Goal: Task Accomplishment & Management: Manage account settings

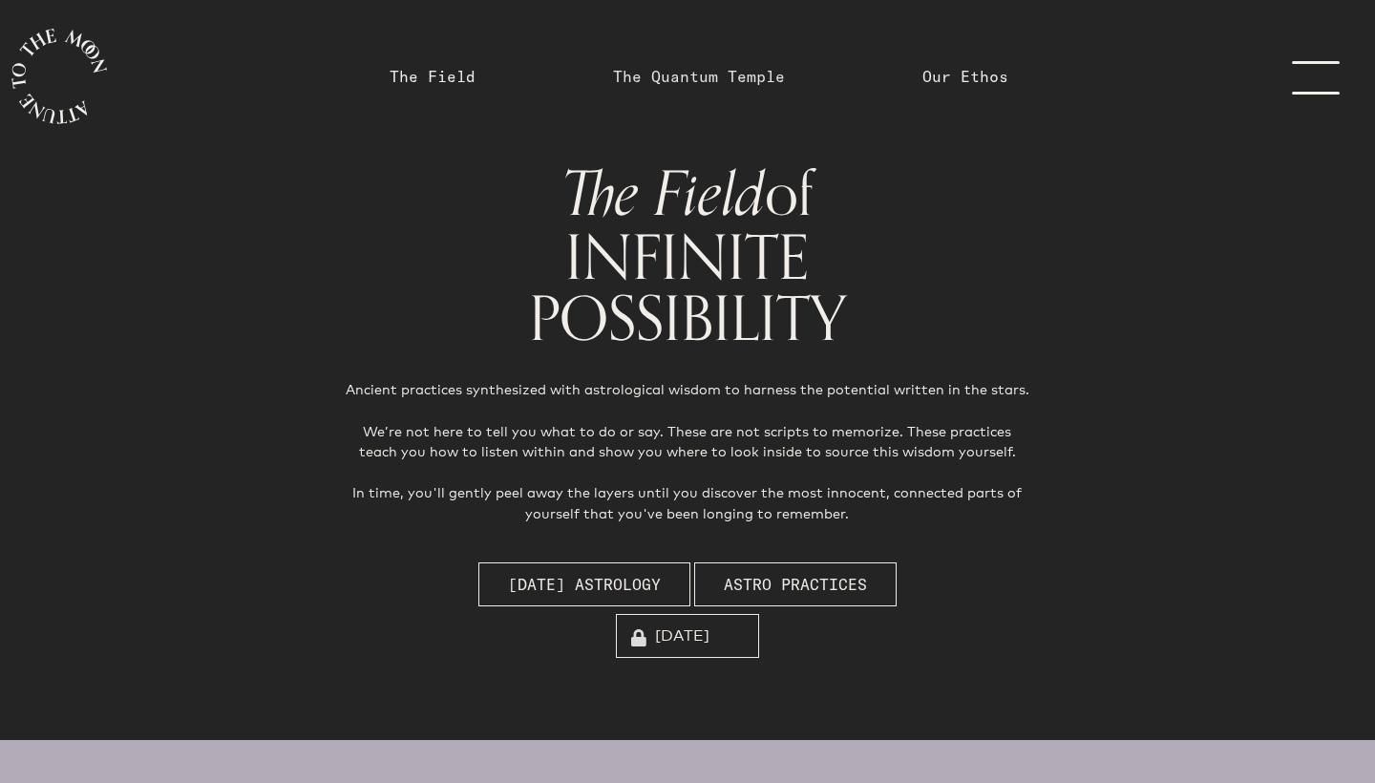
click at [719, 83] on link "The Quantum Temple" at bounding box center [699, 76] width 172 height 23
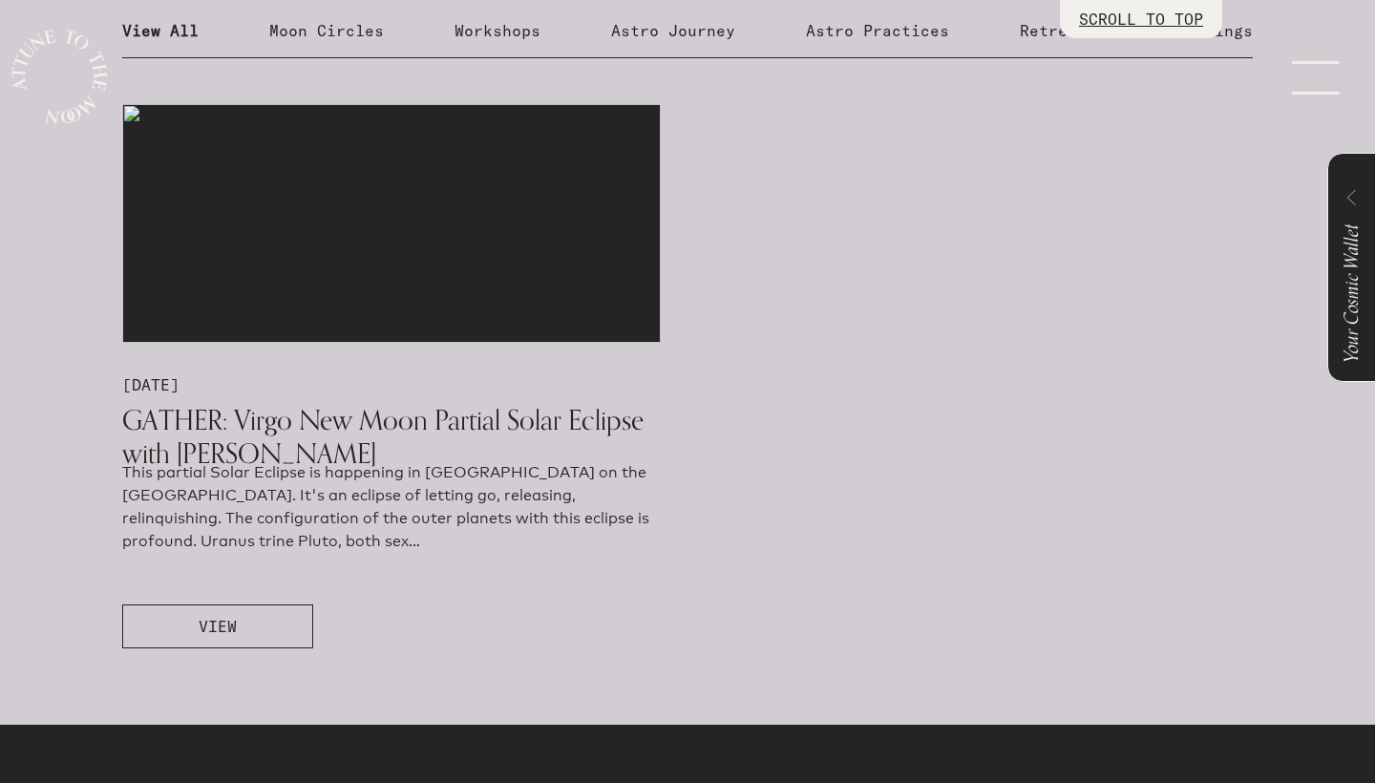
scroll to position [1090, 0]
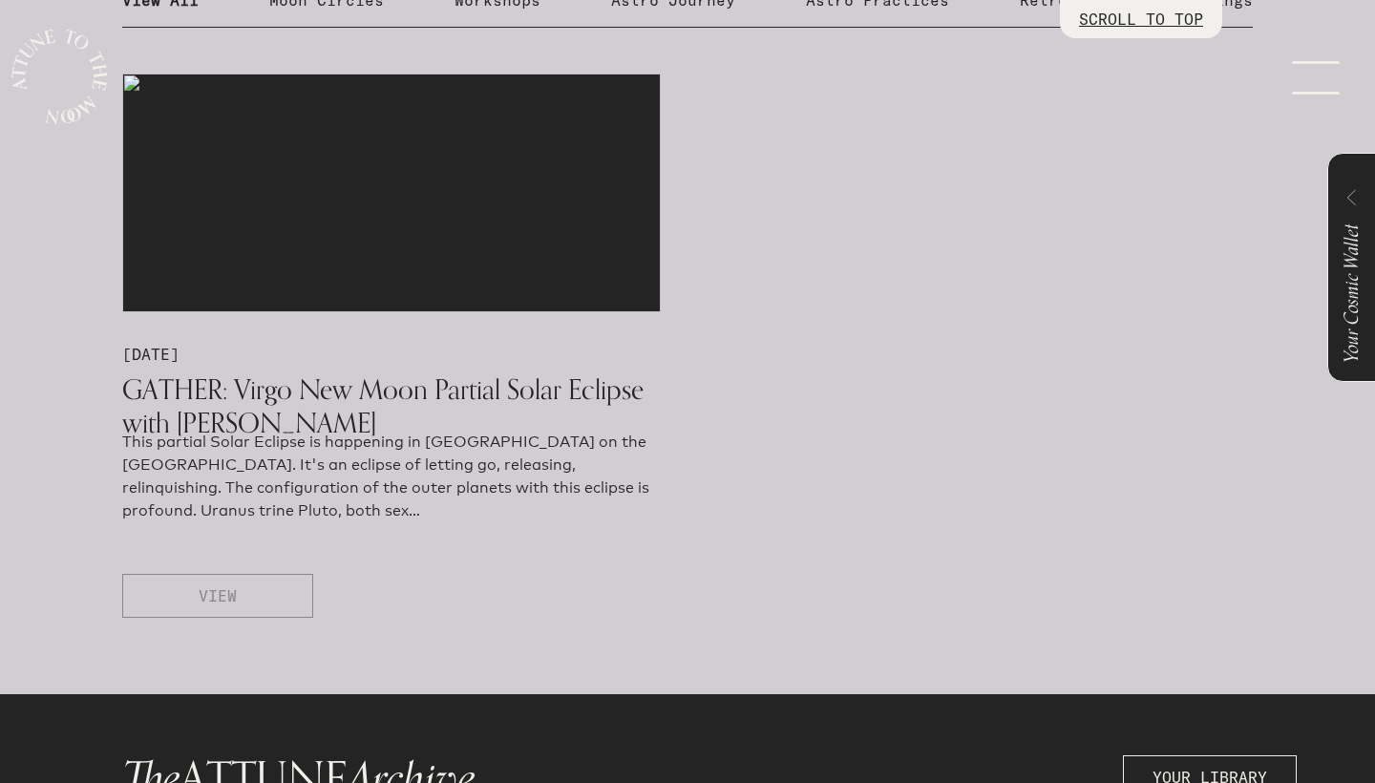
click at [226, 593] on span "VIEW" at bounding box center [218, 595] width 38 height 23
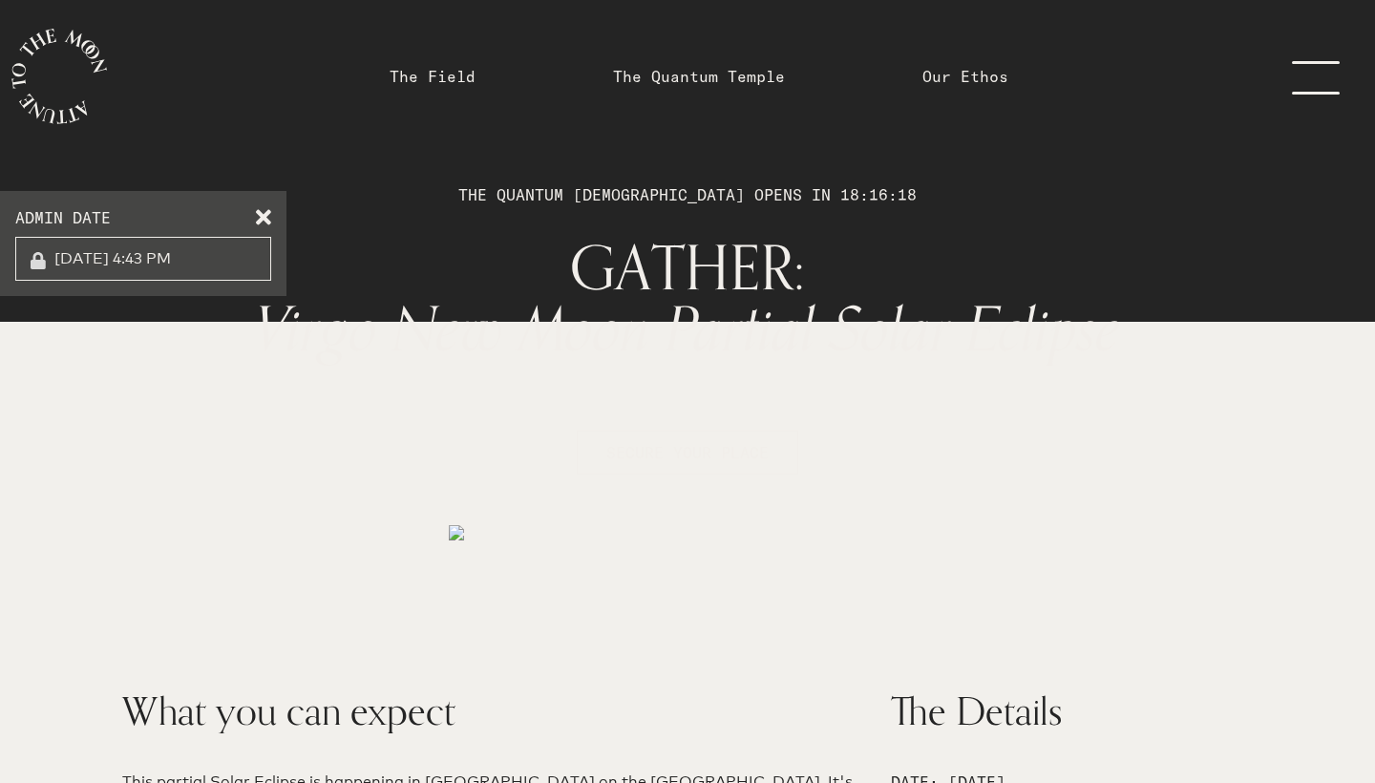
click at [258, 220] on span at bounding box center [263, 213] width 15 height 15
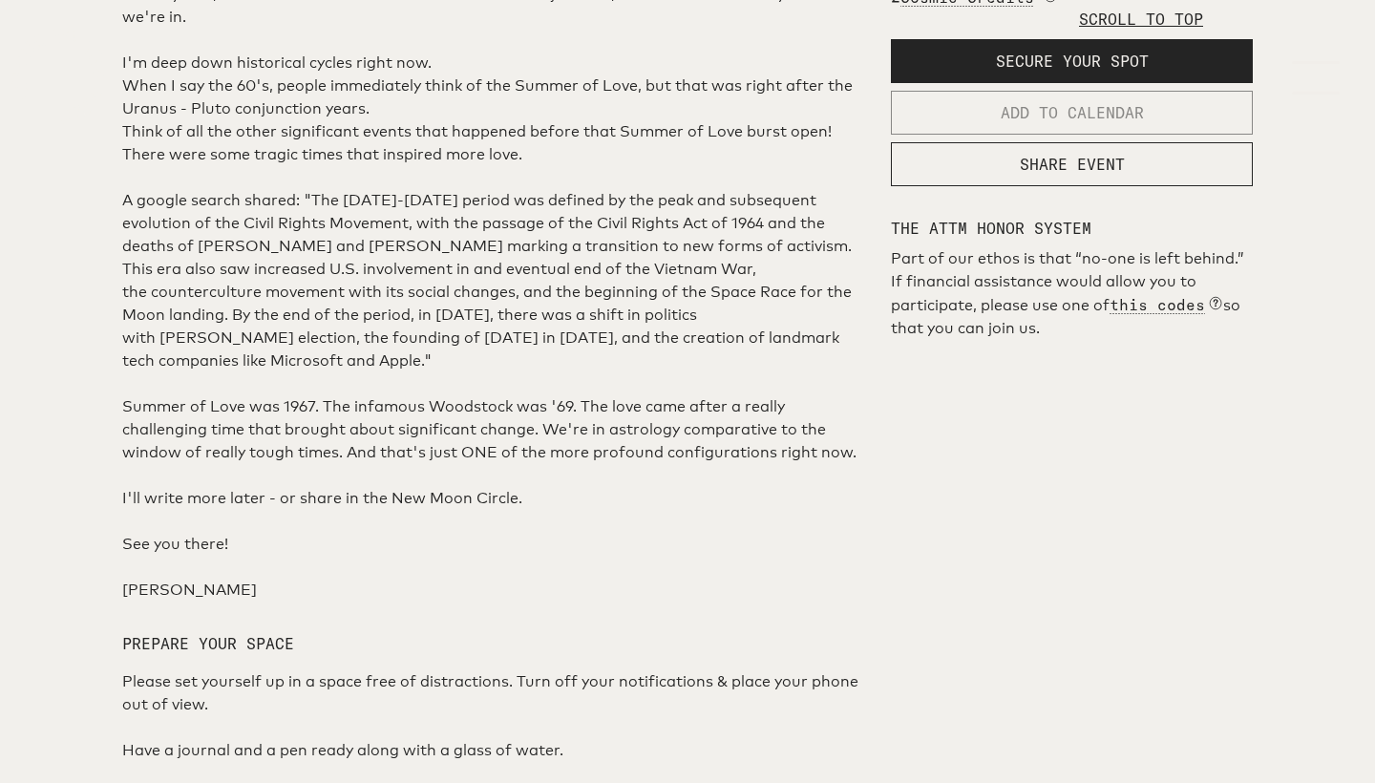
scroll to position [987, 0]
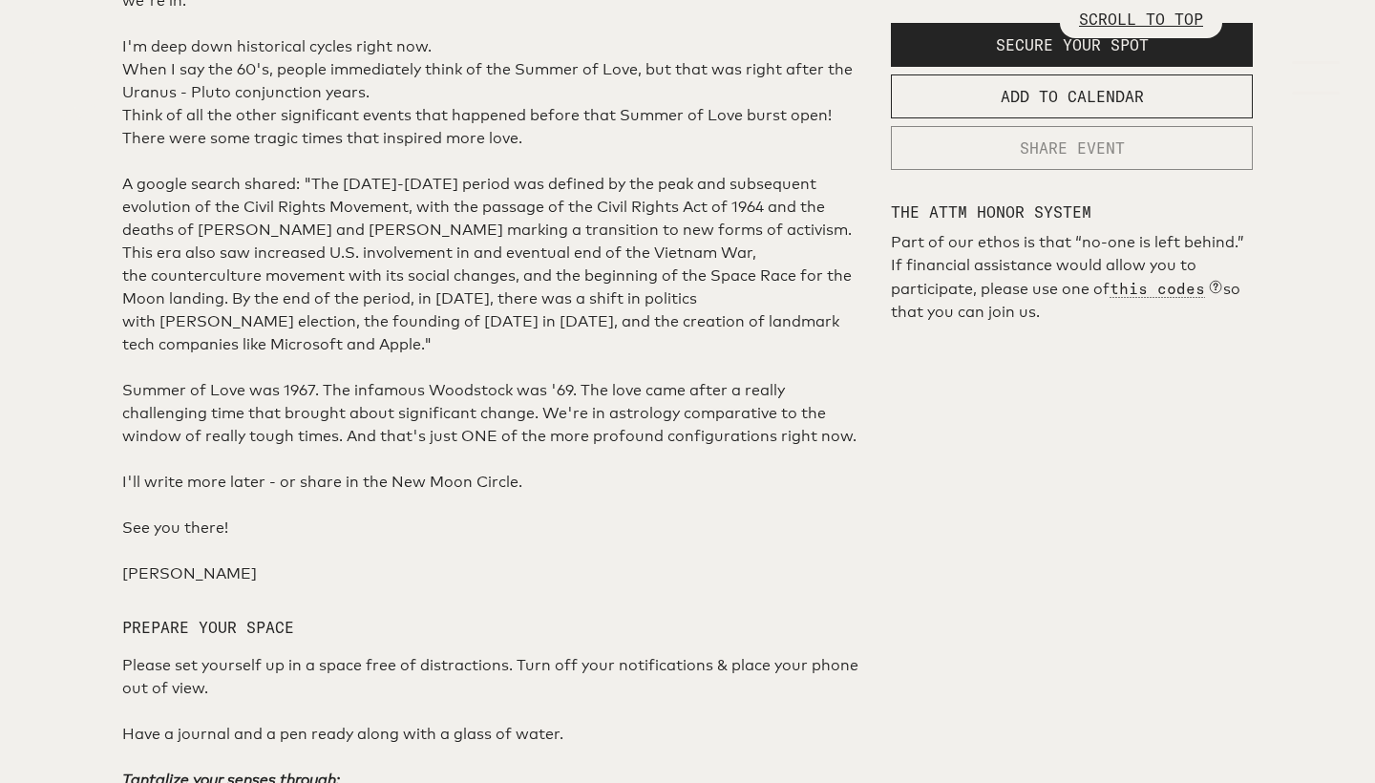
click at [1055, 170] on button "SHARE EVENT" at bounding box center [1072, 148] width 362 height 44
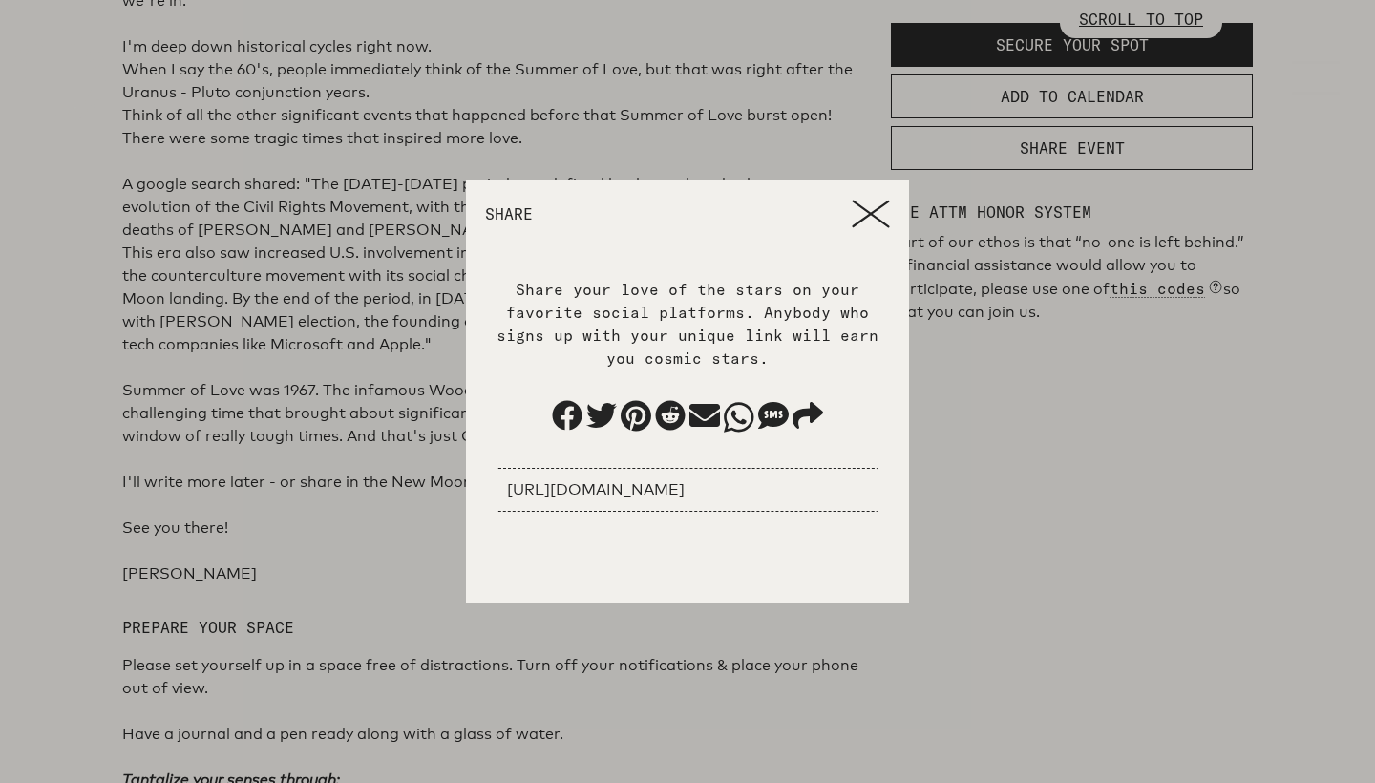
click at [868, 208] on icon at bounding box center [871, 214] width 38 height 29
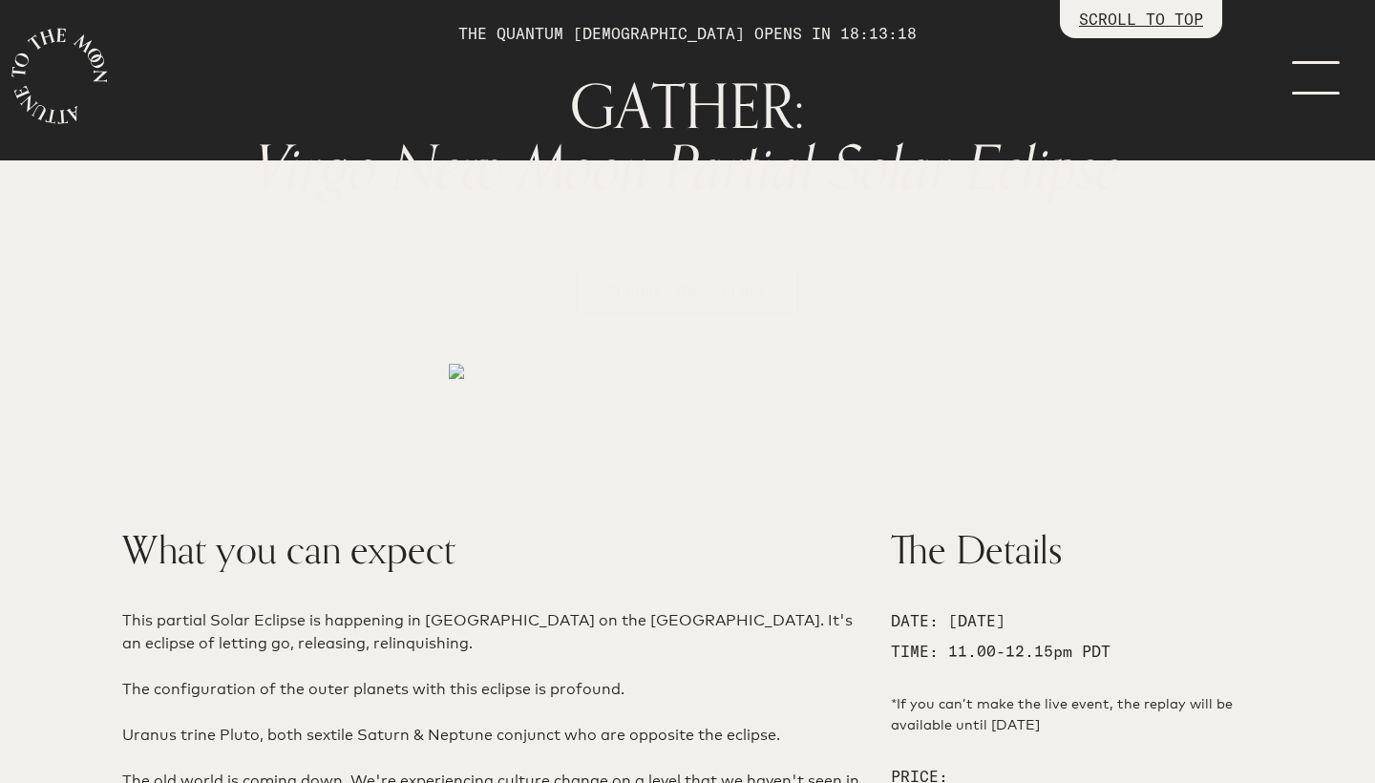
scroll to position [139, 0]
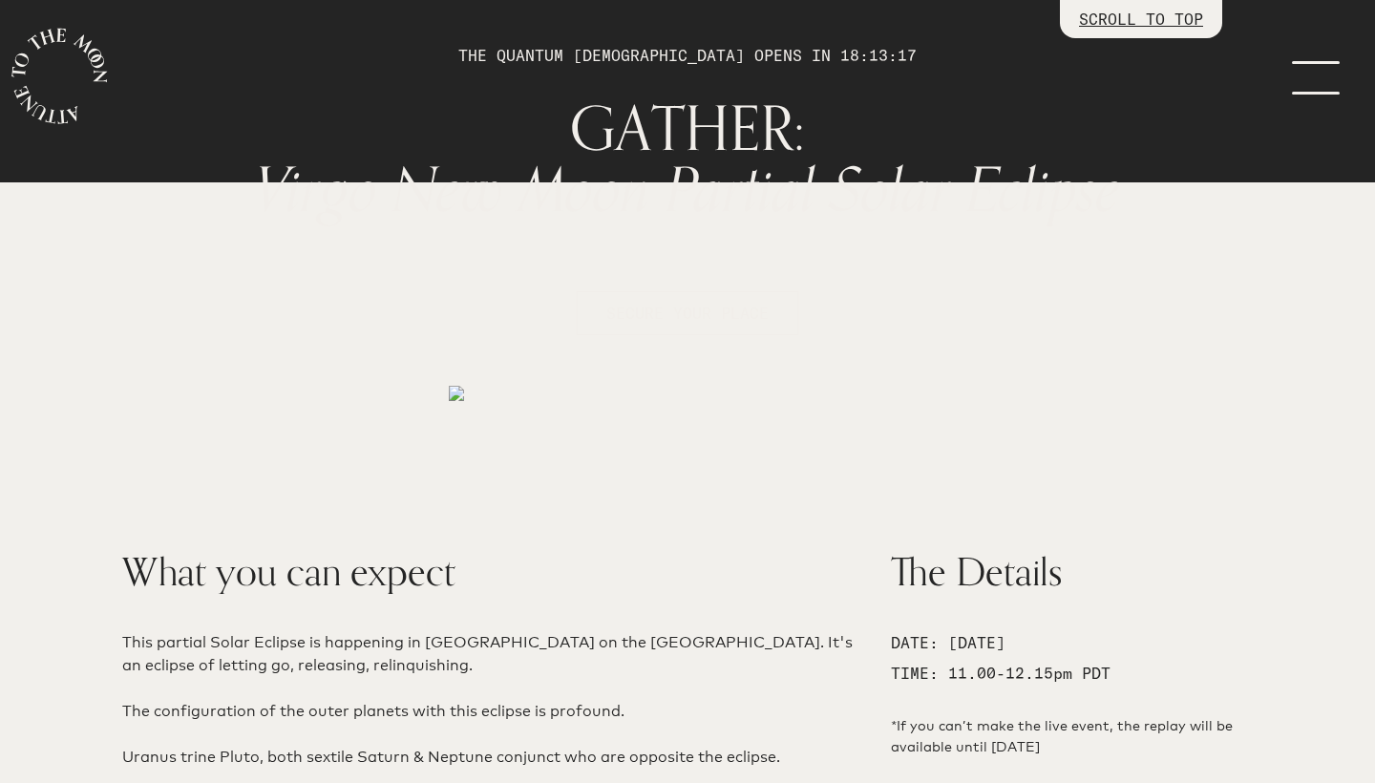
click at [1311, 74] on link "menu" at bounding box center [1327, 76] width 95 height 153
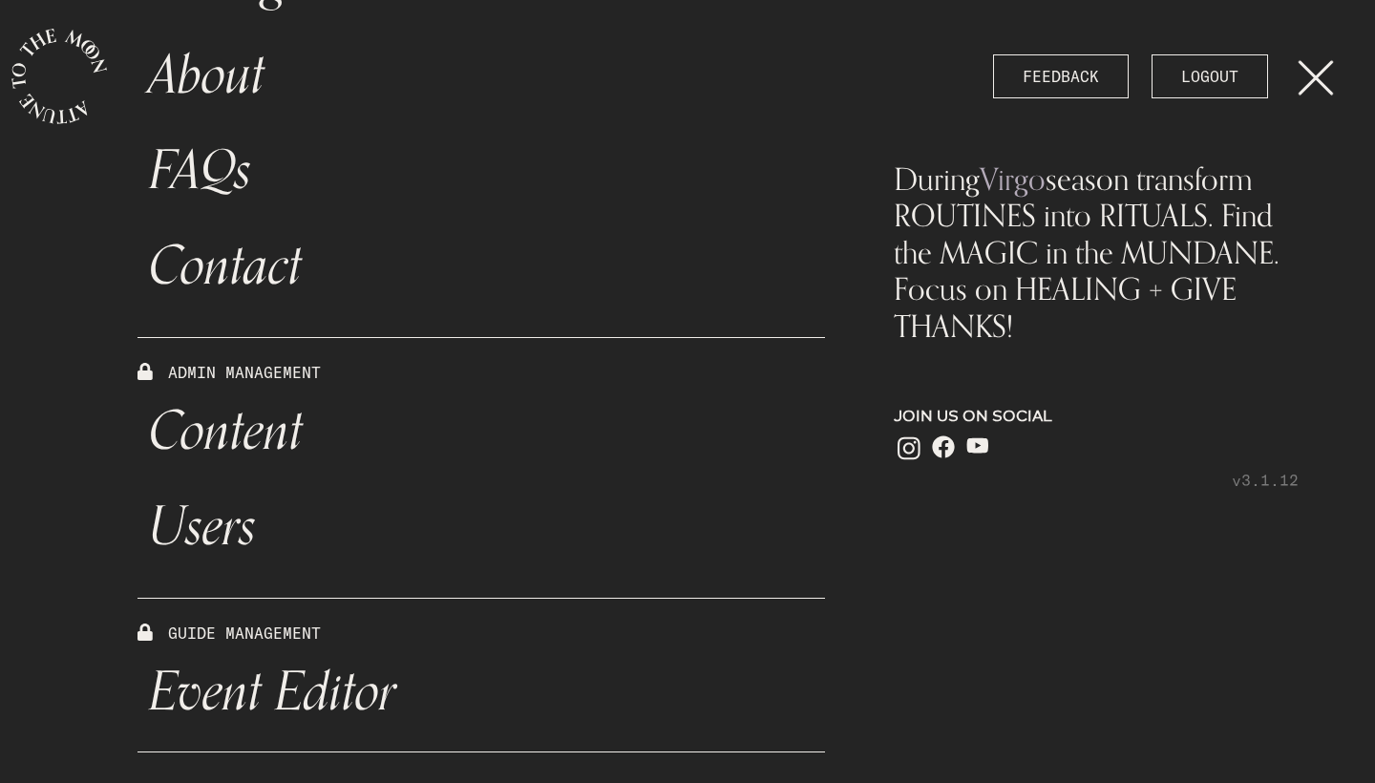
scroll to position [603, 0]
click at [237, 686] on link "Event Editor" at bounding box center [482, 692] width 688 height 95
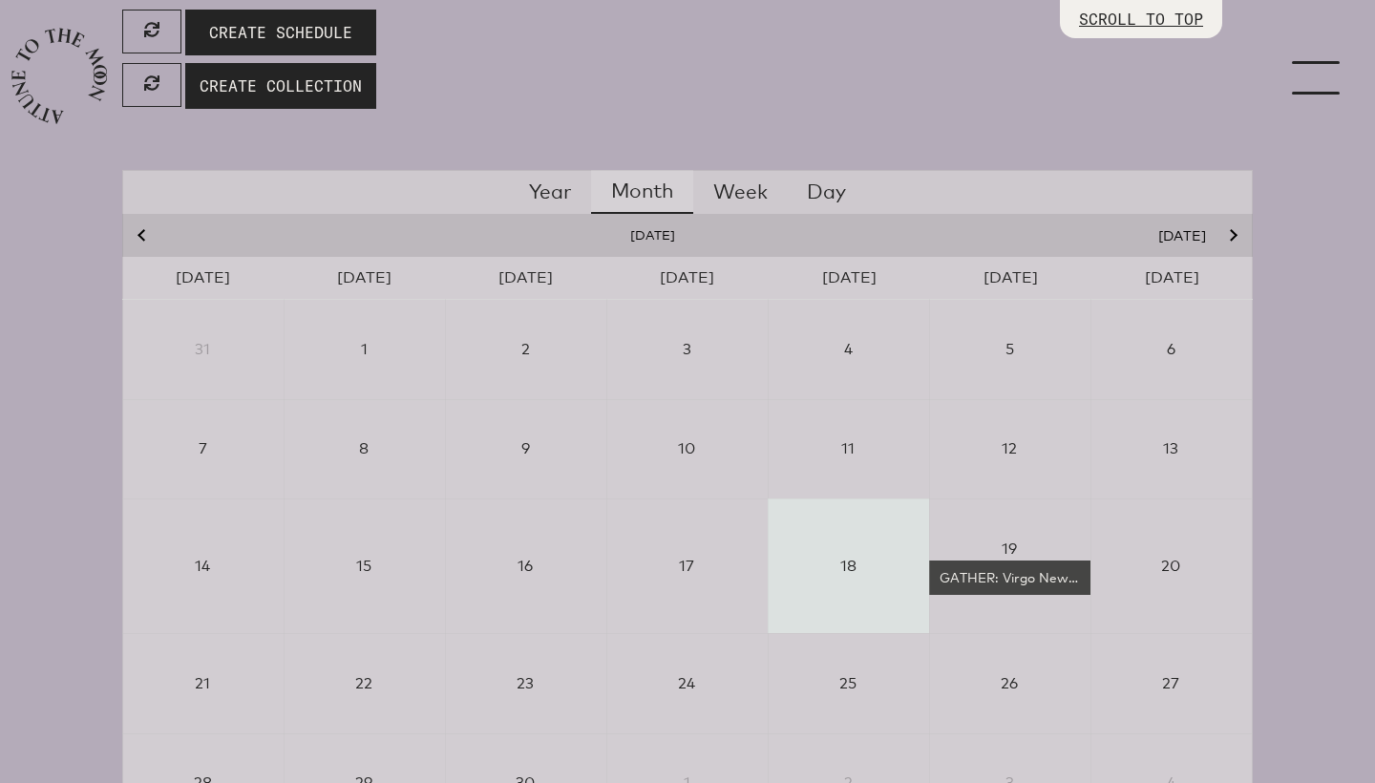
scroll to position [432, 0]
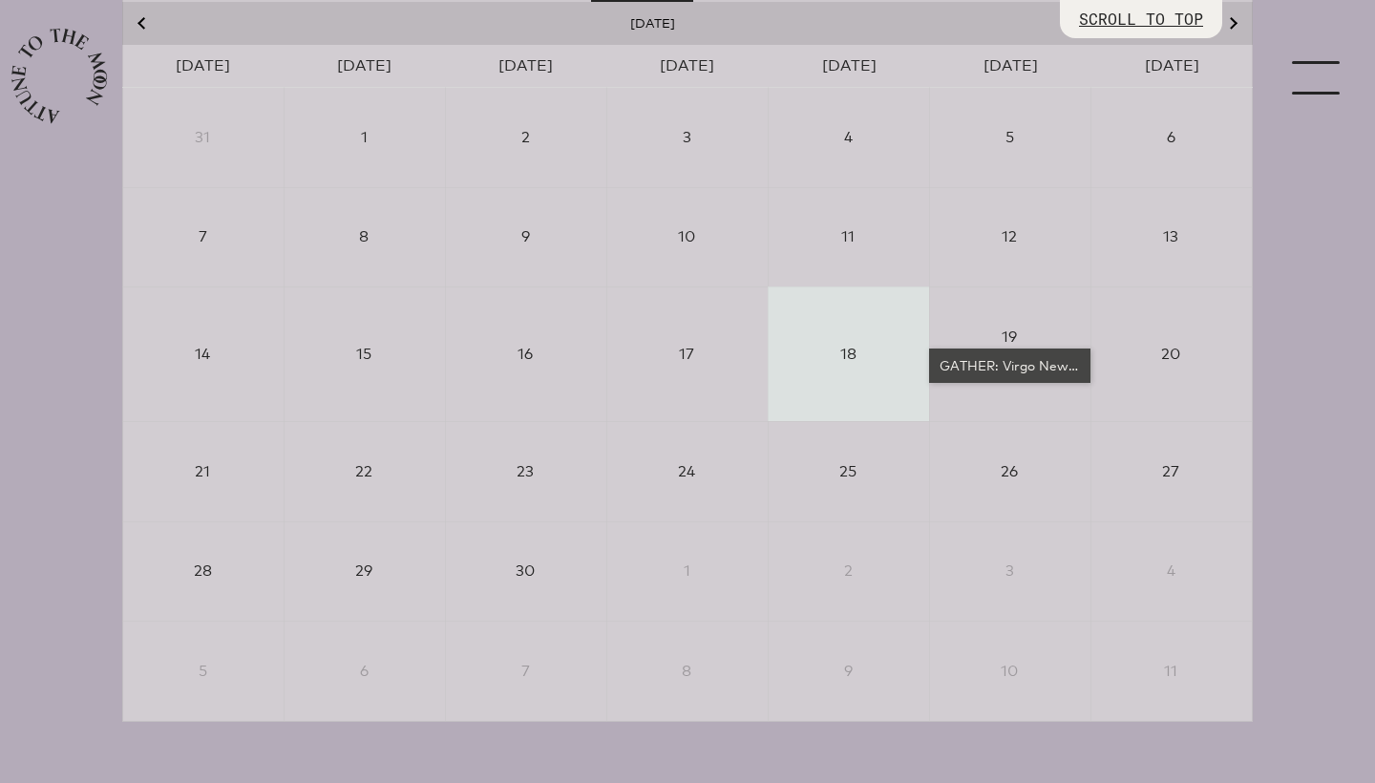
select select "4500"
select select "wt5MRi9amjesYzz3xPxkkeuMjBr1"
select select "2"
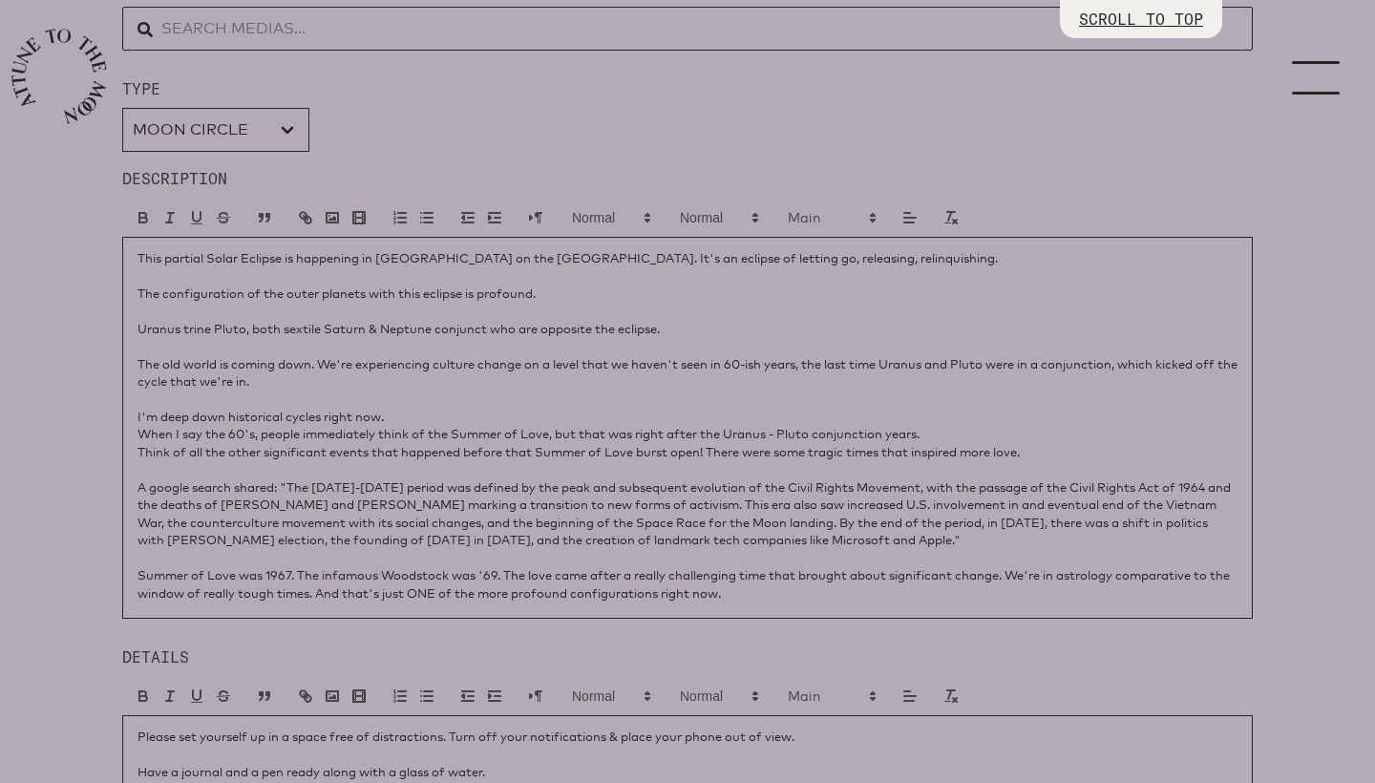
scroll to position [867, 0]
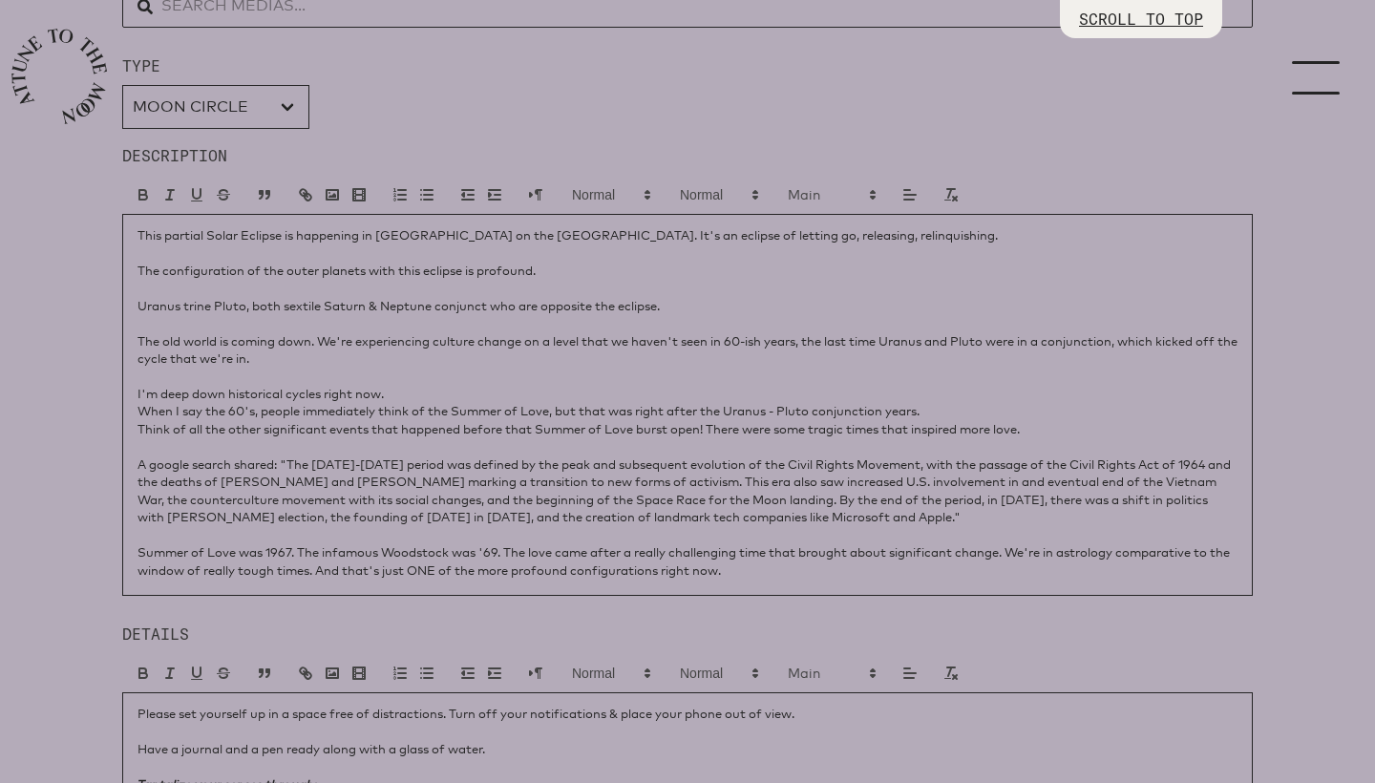
click at [884, 237] on p "This partial Solar Eclipse is happening in [GEOGRAPHIC_DATA] on the [GEOGRAPHIC…" at bounding box center [688, 234] width 1100 height 17
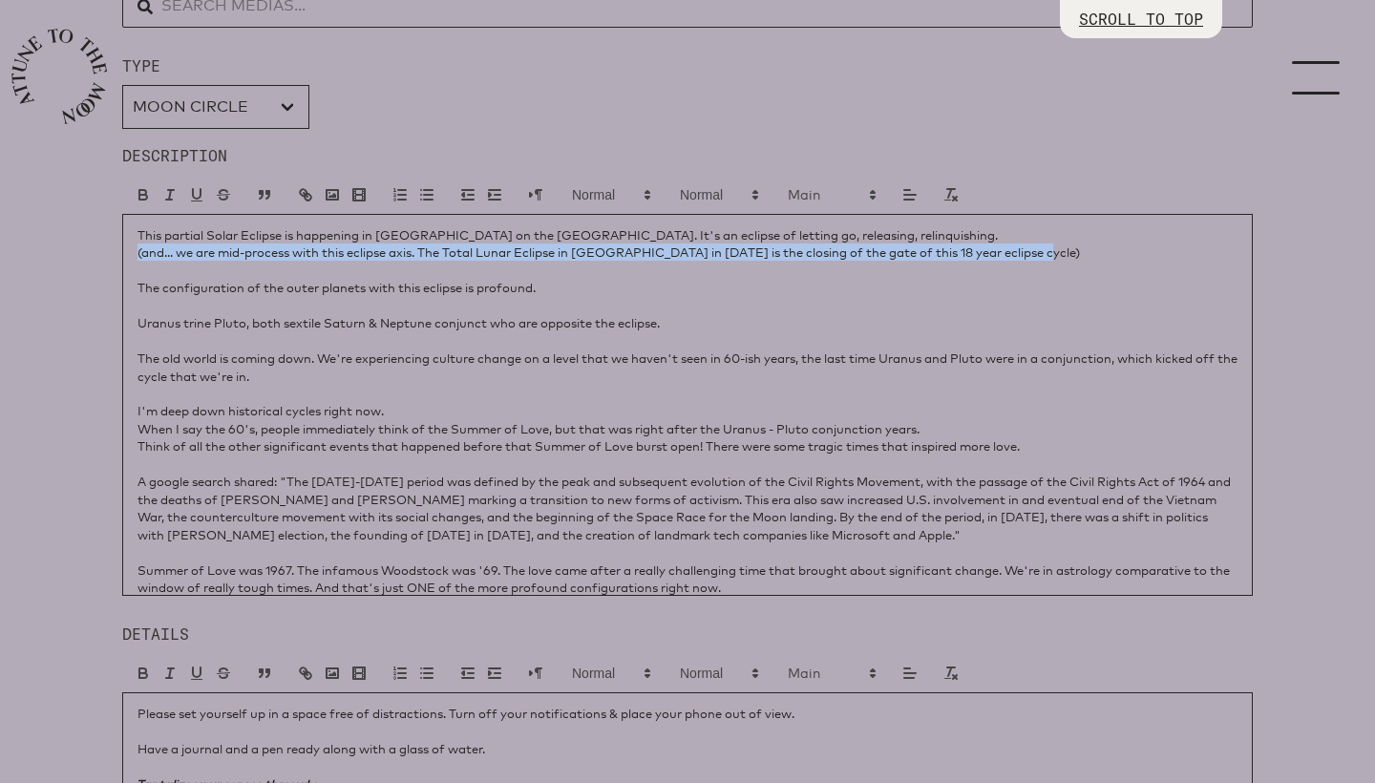
drag, startPoint x: 1057, startPoint y: 256, endPoint x: 131, endPoint y: 252, distance: 926.3
click at [131, 252] on div "This partial Solar Eclipse is happening in [GEOGRAPHIC_DATA] on the [GEOGRAPHIC…" at bounding box center [687, 405] width 1131 height 382
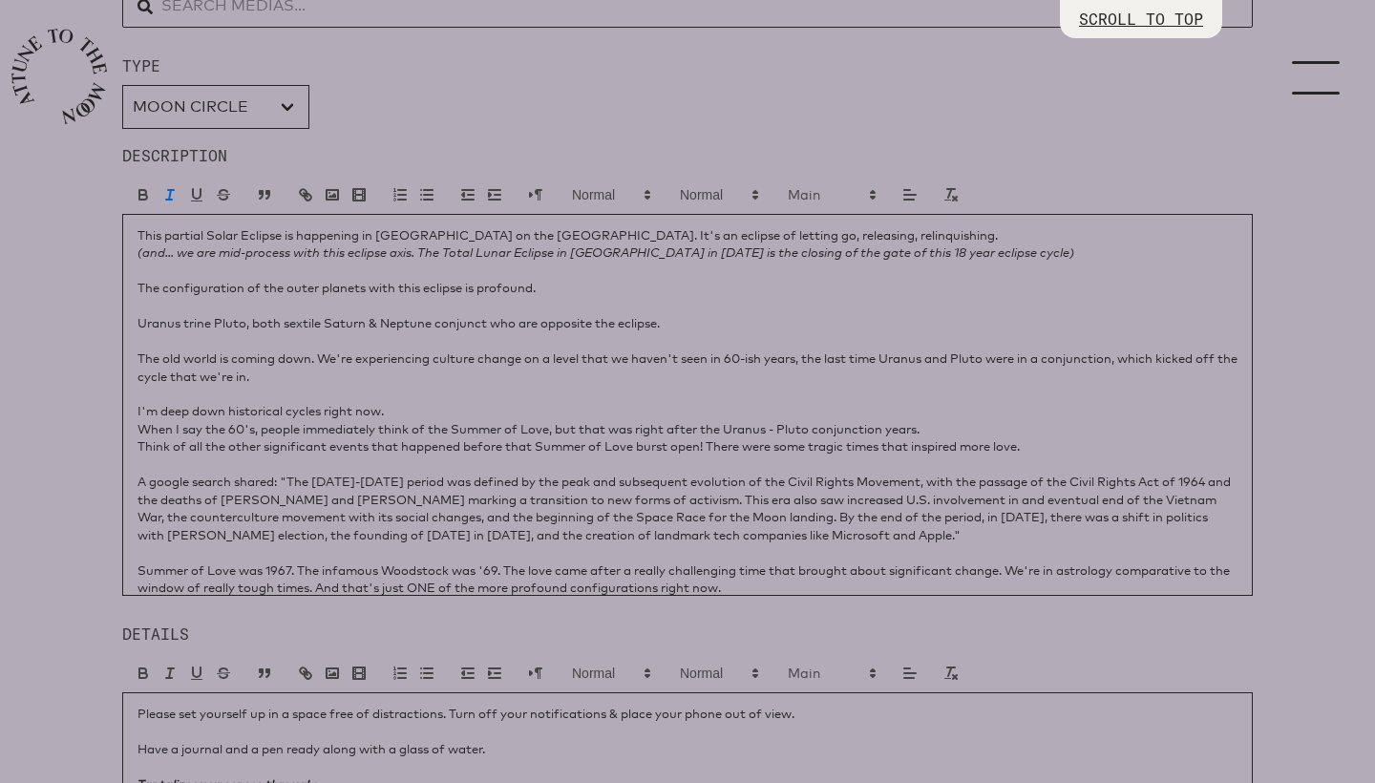
click at [303, 281] on p "The configuration of the outer planets with this eclipse is profound." at bounding box center [688, 287] width 1100 height 17
drag, startPoint x: 710, startPoint y: 254, endPoint x: 1024, endPoint y: 247, distance: 314.2
click at [1024, 247] on p "(and... we are mid-process with this eclipse axis. The Total Lunar Eclipse in […" at bounding box center [688, 252] width 1100 height 17
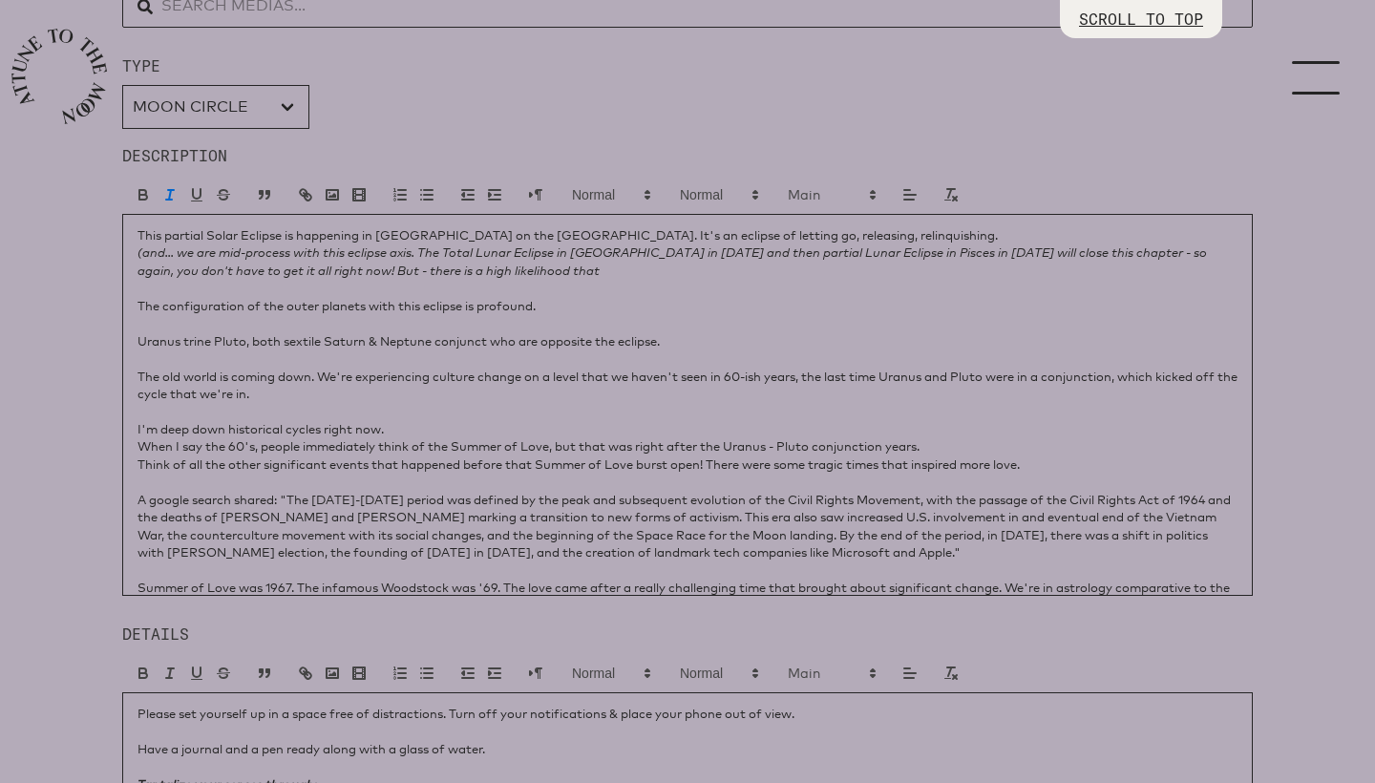
click at [635, 267] on p "(and... we are mid-process with this eclipse axis. The Total Lunar Eclipse in […" at bounding box center [688, 261] width 1100 height 35
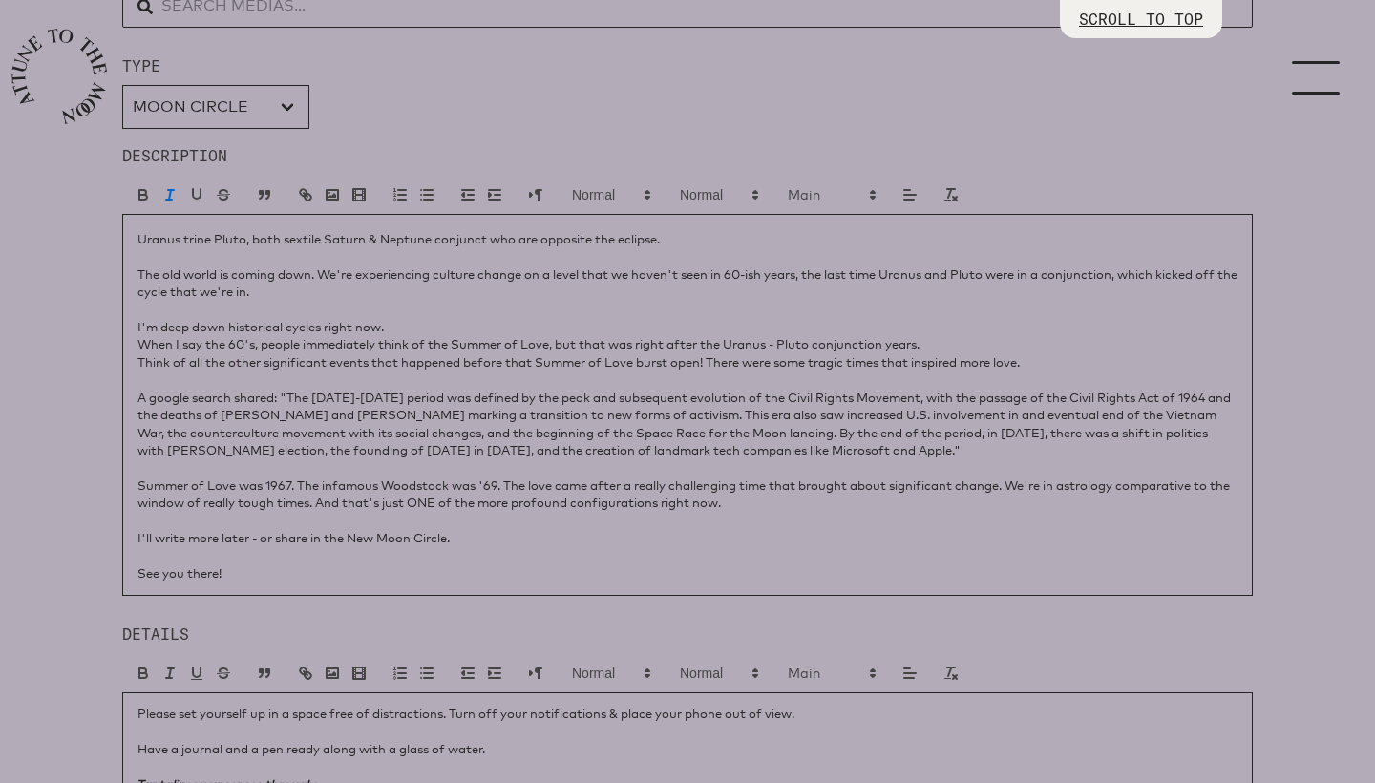
scroll to position [111, 0]
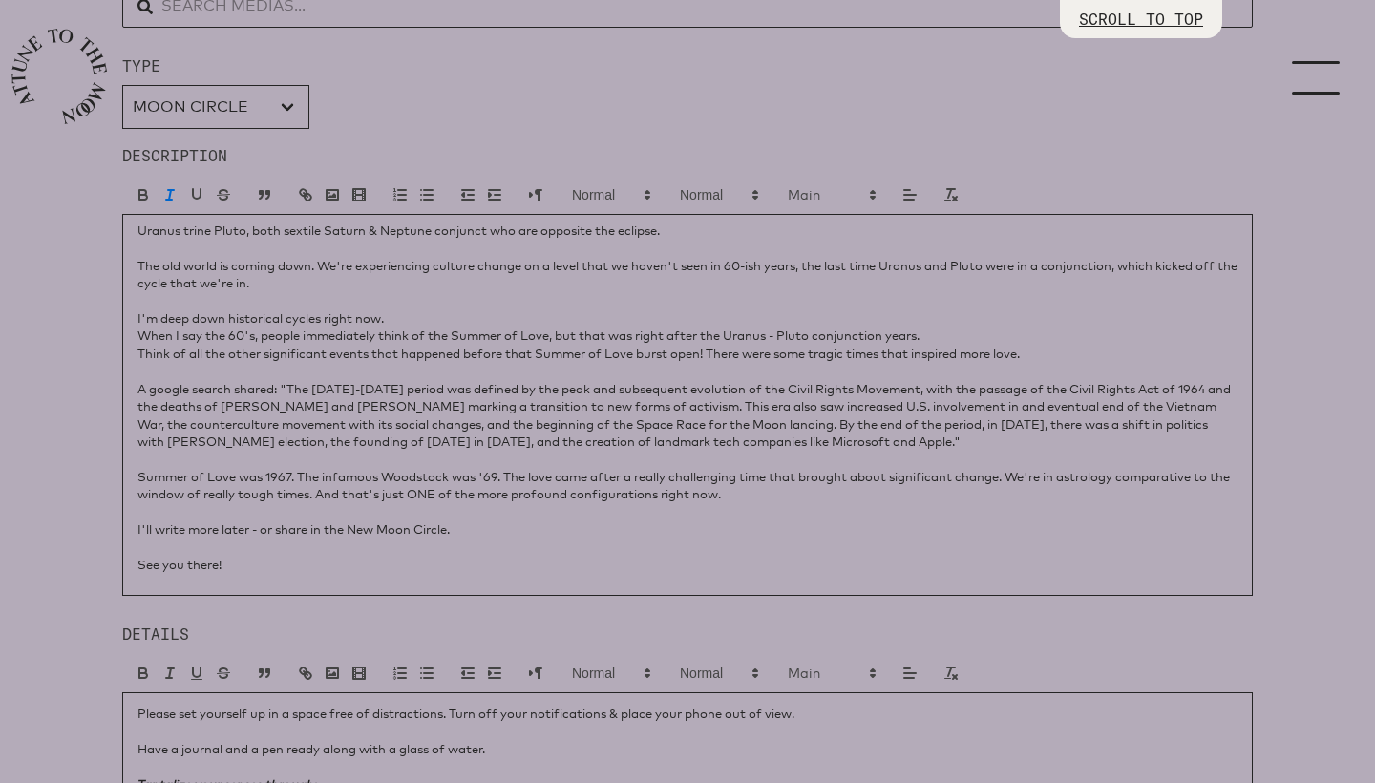
click at [929, 331] on p "When I say the 60's, people immediately think of the Summer of Love, but that w…" at bounding box center [688, 335] width 1100 height 17
click at [358, 401] on p "A google search shared: "The [DATE]-[DATE] period was defined by the peak and s…" at bounding box center [688, 415] width 1100 height 71
drag, startPoint x: 288, startPoint y: 380, endPoint x: 982, endPoint y: 441, distance: 696.0
click at [982, 441] on p "A google search shared: "The [DATE]-[DATE] period was defined by the peak and s…" at bounding box center [688, 415] width 1100 height 71
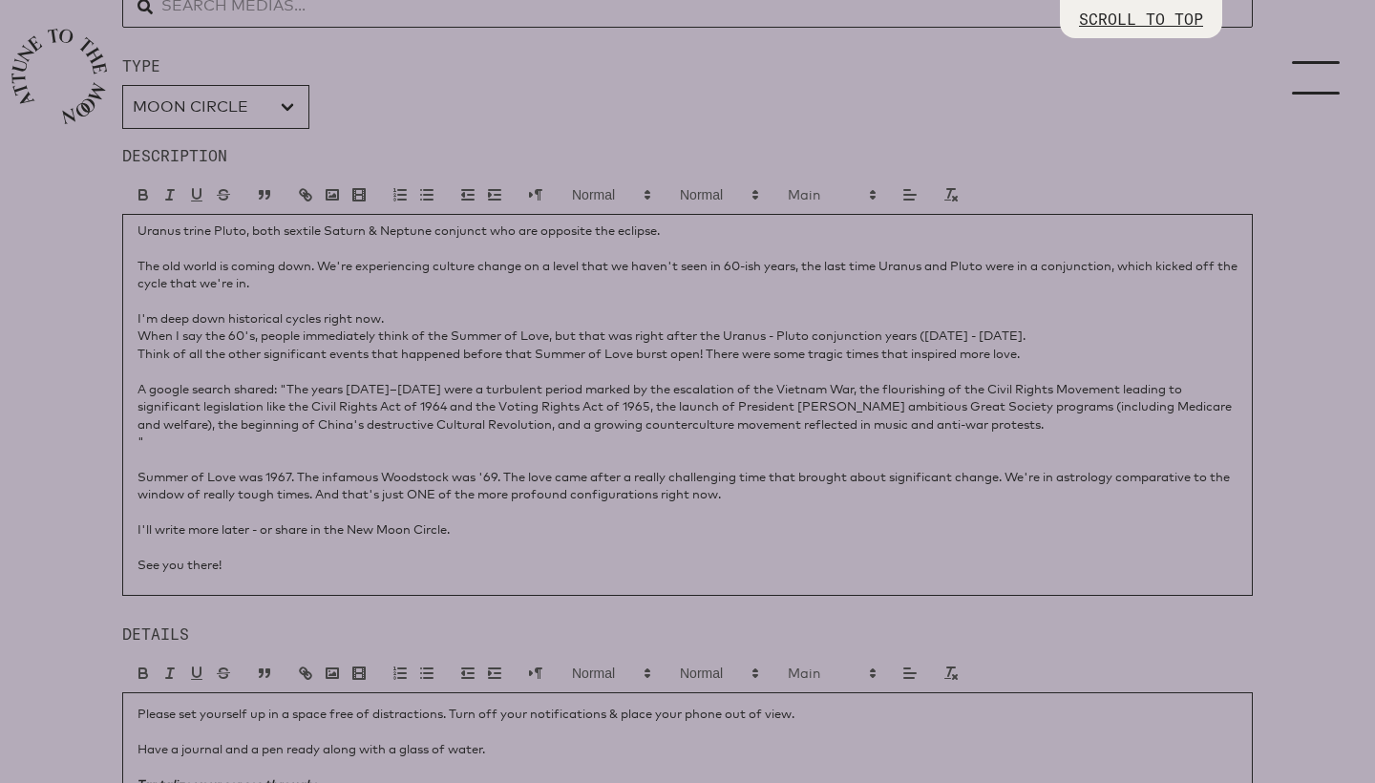
scroll to position [107, 0]
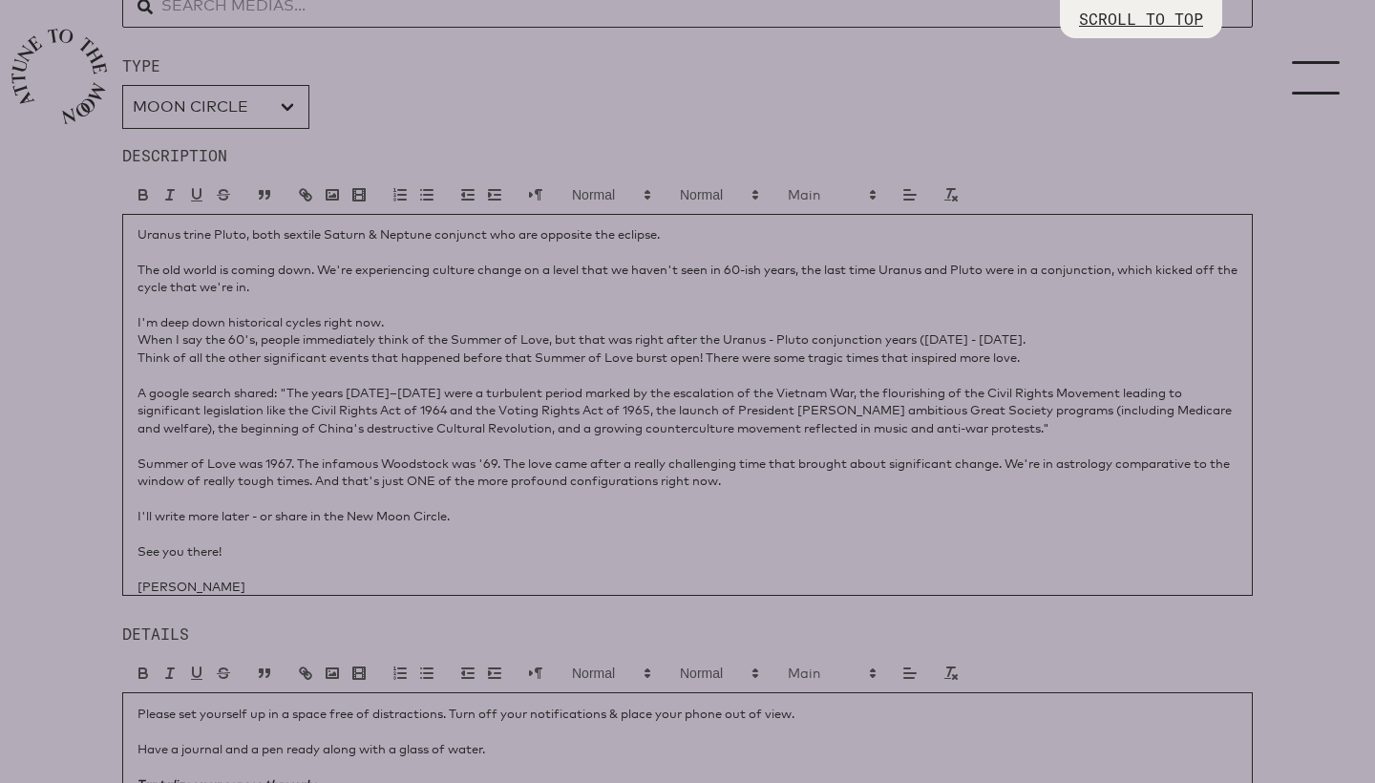
click at [839, 389] on p "A google search shared: "The years [DATE]–[DATE] were a turbulent period marked…" at bounding box center [688, 410] width 1100 height 53
click at [860, 386] on p "A google search shared: "The years [DATE]–[DATE] were a turbulent period marked…" at bounding box center [688, 410] width 1100 height 53
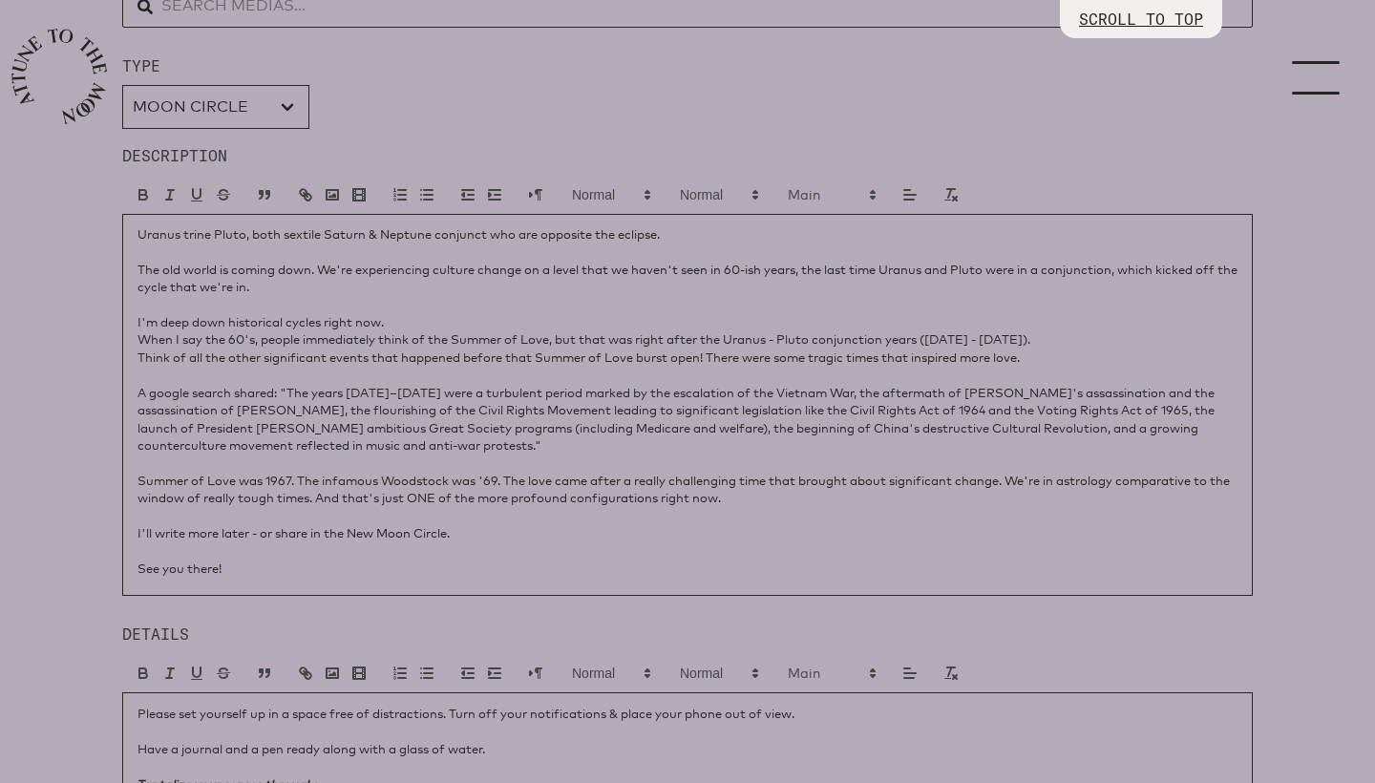
click at [1090, 386] on p "A google search shared: "The years [DATE]–[DATE] were a turbulent period marked…" at bounding box center [688, 419] width 1100 height 71
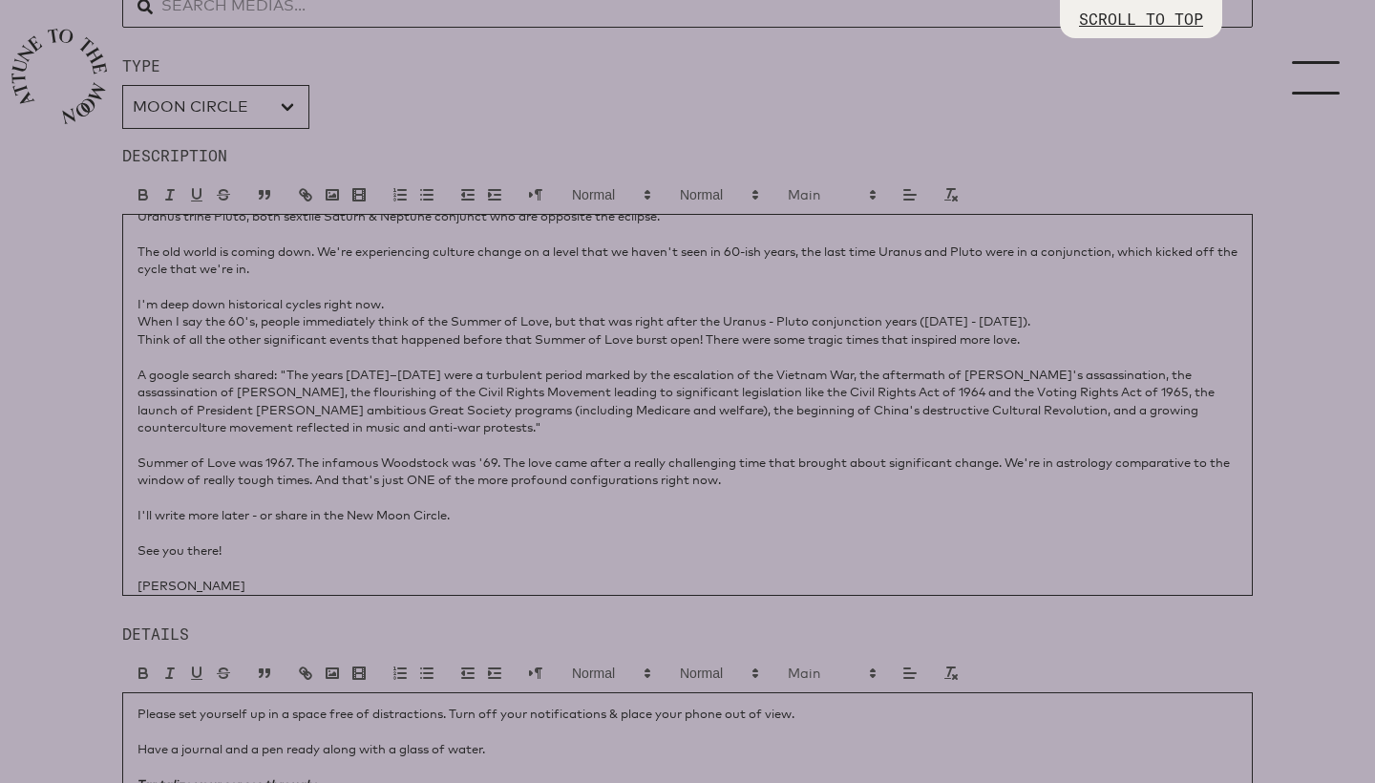
scroll to position [124, 0]
drag, startPoint x: 929, startPoint y: 318, endPoint x: 1034, endPoint y: 316, distance: 105.1
click at [1034, 316] on p "When I say the 60's, people immediately think of the Summer of Love, but that w…" at bounding box center [688, 321] width 1100 height 17
drag, startPoint x: 839, startPoint y: 370, endPoint x: 1070, endPoint y: 372, distance: 231.1
click at [1070, 372] on p "A google search shared: "The years [DATE]–[DATE] were a turbulent period marked…" at bounding box center [688, 402] width 1100 height 71
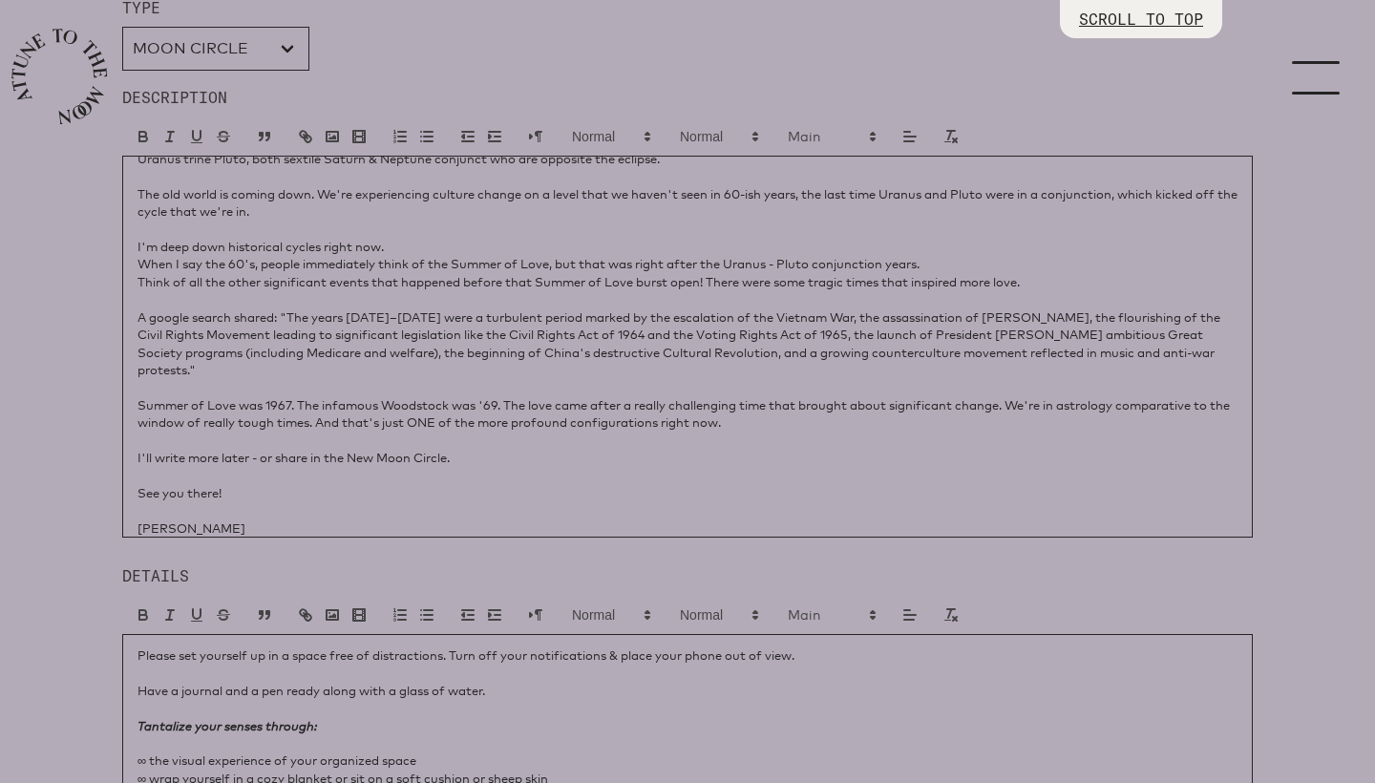
scroll to position [927, 0]
drag, startPoint x: 333, startPoint y: 415, endPoint x: 215, endPoint y: 414, distance: 118.4
click at [215, 414] on p "Summer of Love was 1967. The infamous Woodstock was '69. The love came after a …" at bounding box center [688, 411] width 1100 height 35
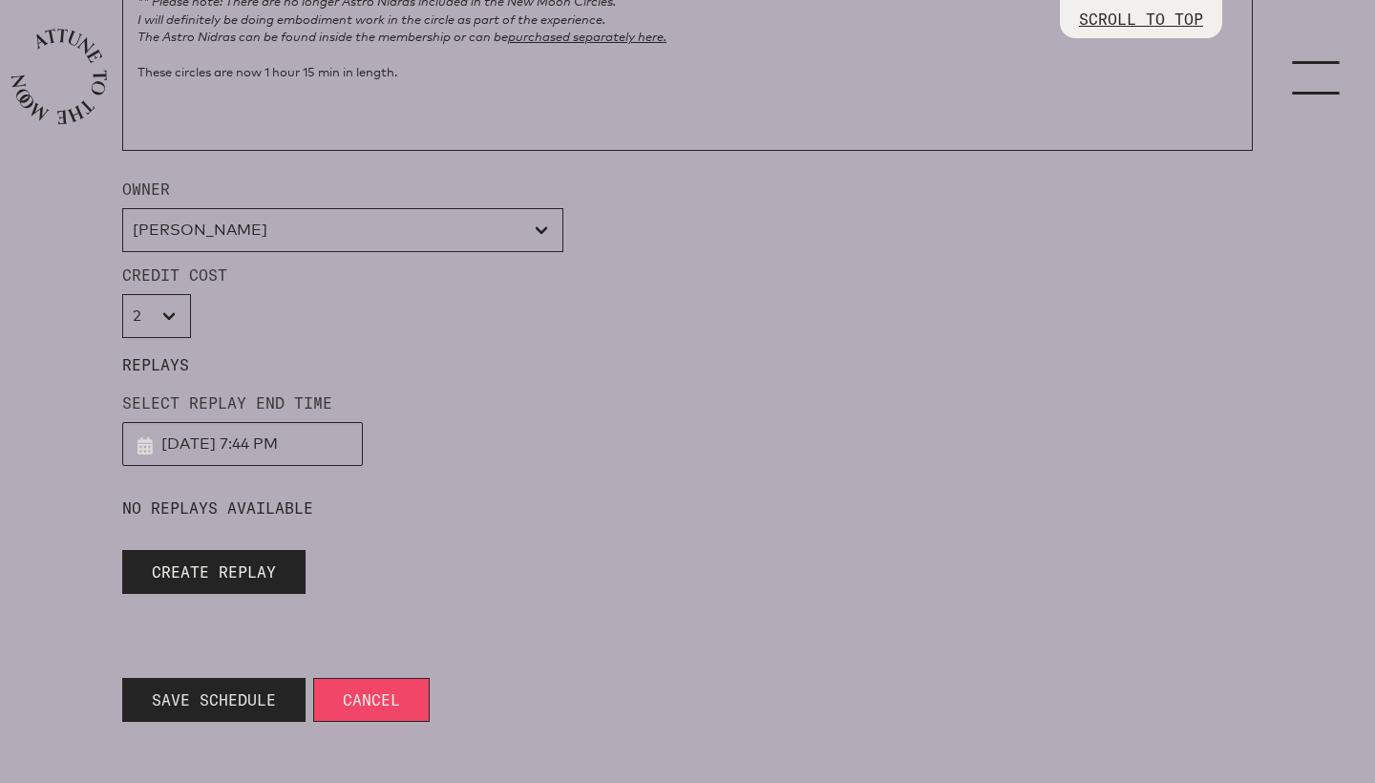
scroll to position [1792, 0]
click at [220, 705] on span "Save Schedule" at bounding box center [214, 699] width 124 height 23
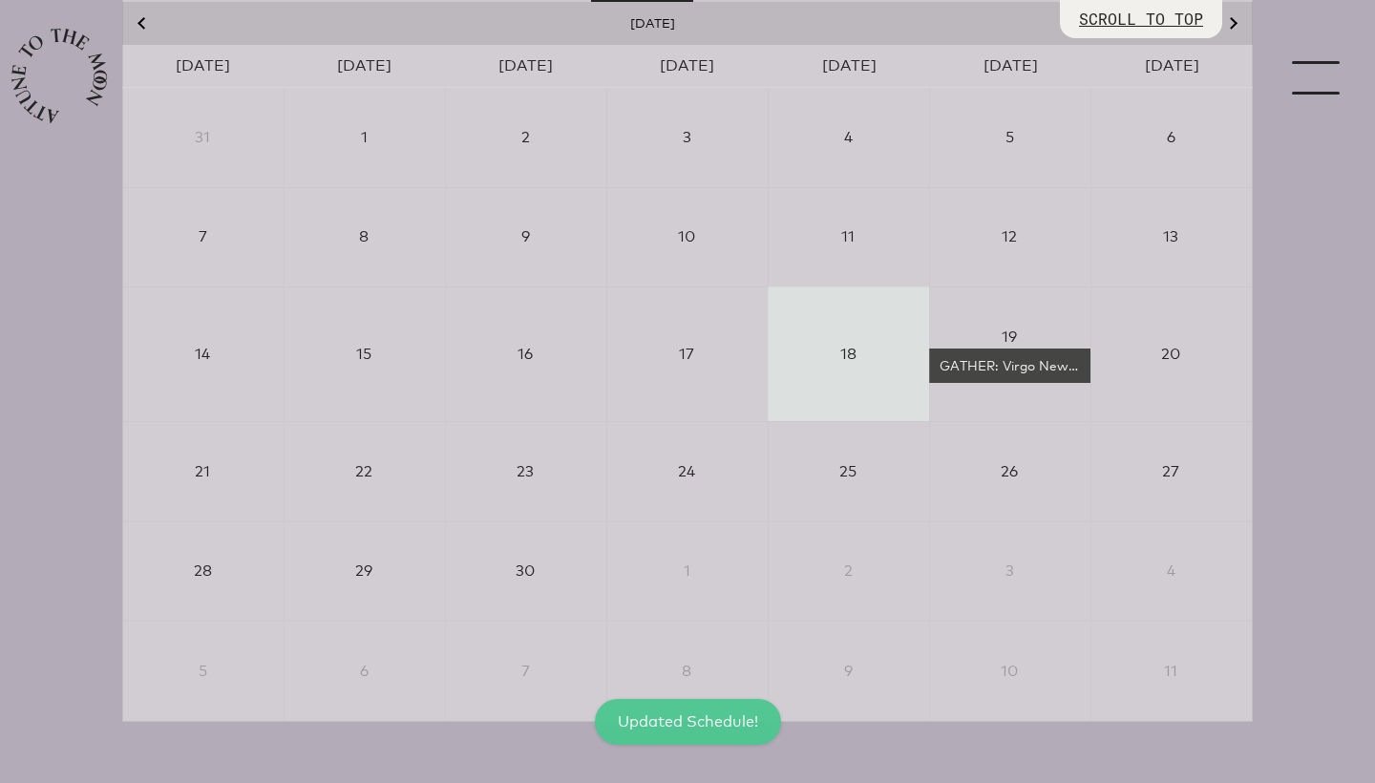
scroll to position [432, 0]
click at [978, 364] on div "GATHER: Virgo New Moon Partial Solar Eclipse" at bounding box center [1010, 365] width 146 height 19
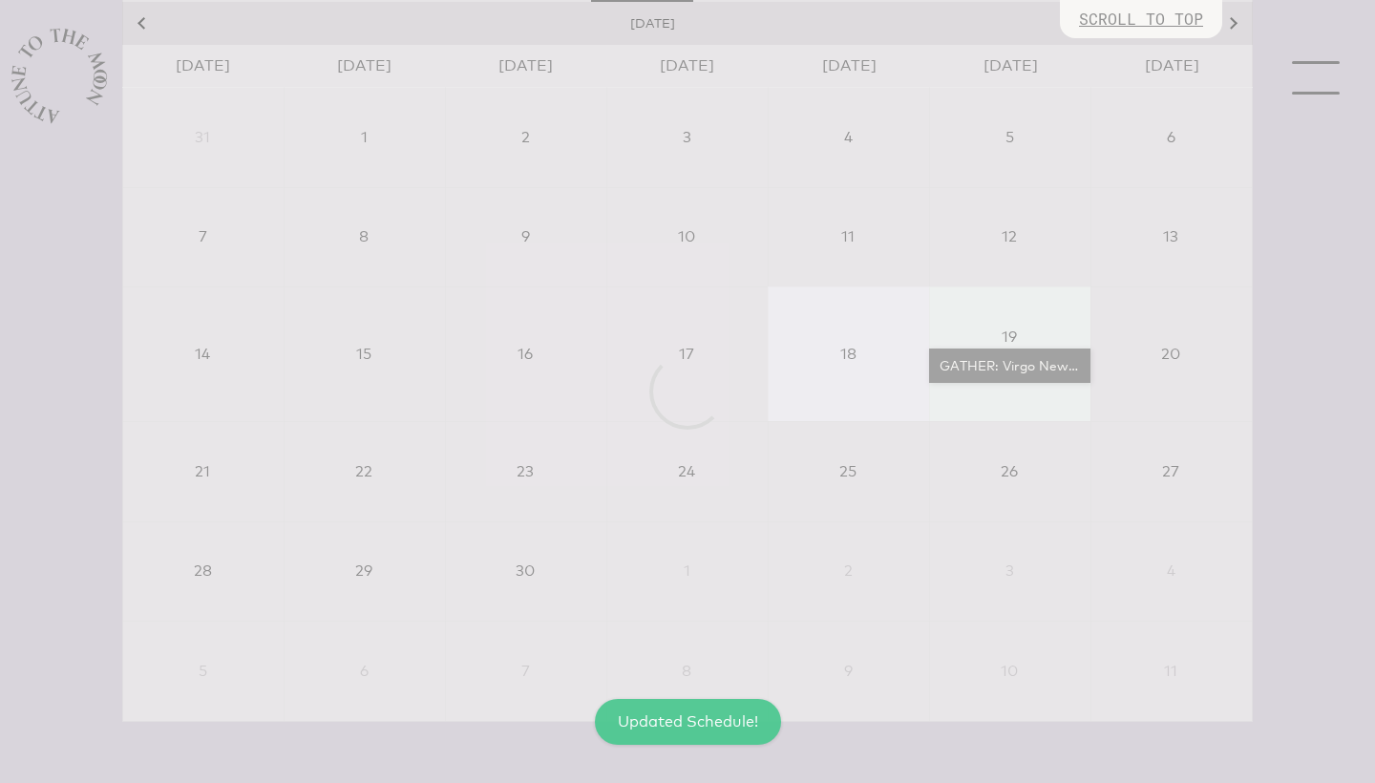
select select "4500"
select select "wt5MRi9amjesYzz3xPxkkeuMjBr1"
select select "2"
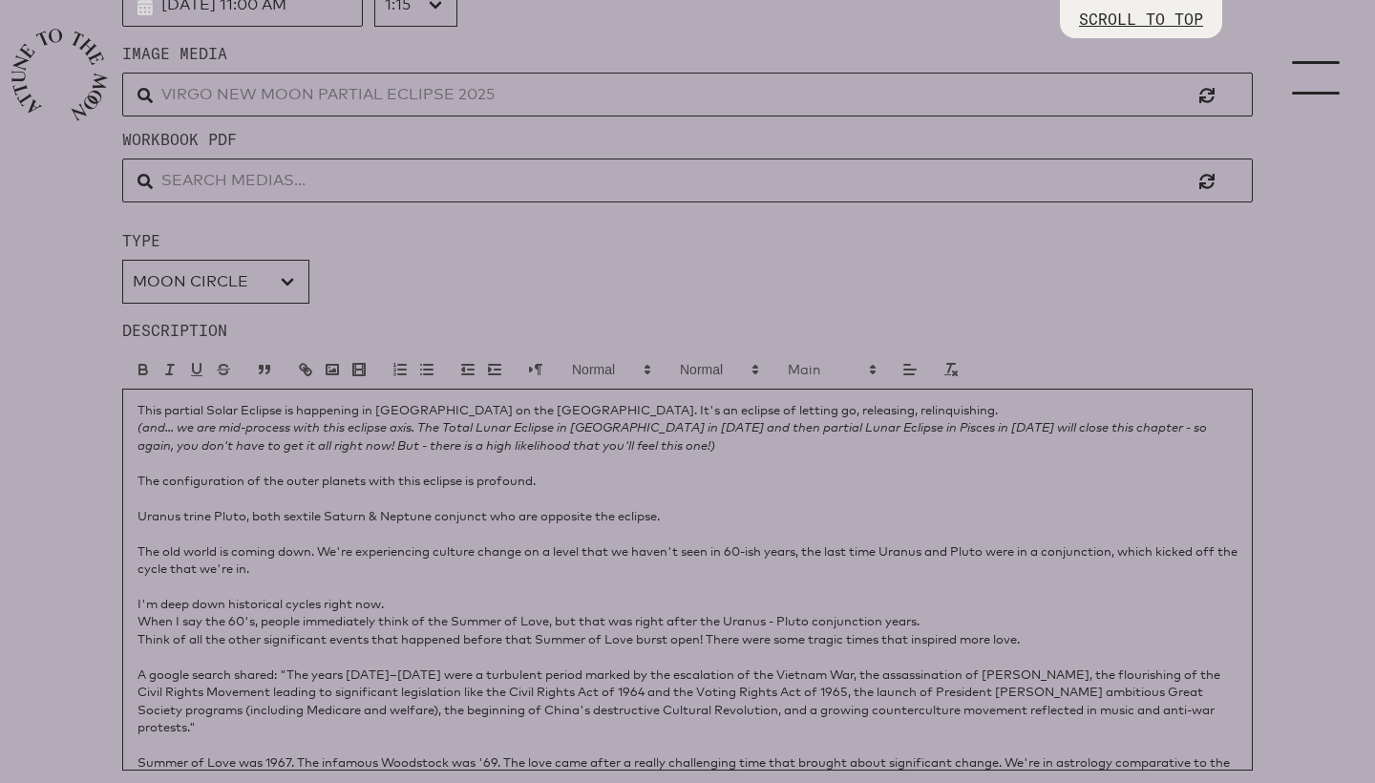
scroll to position [728, 0]
